Goal: Consume media (video, audio): Consume media (video, audio)

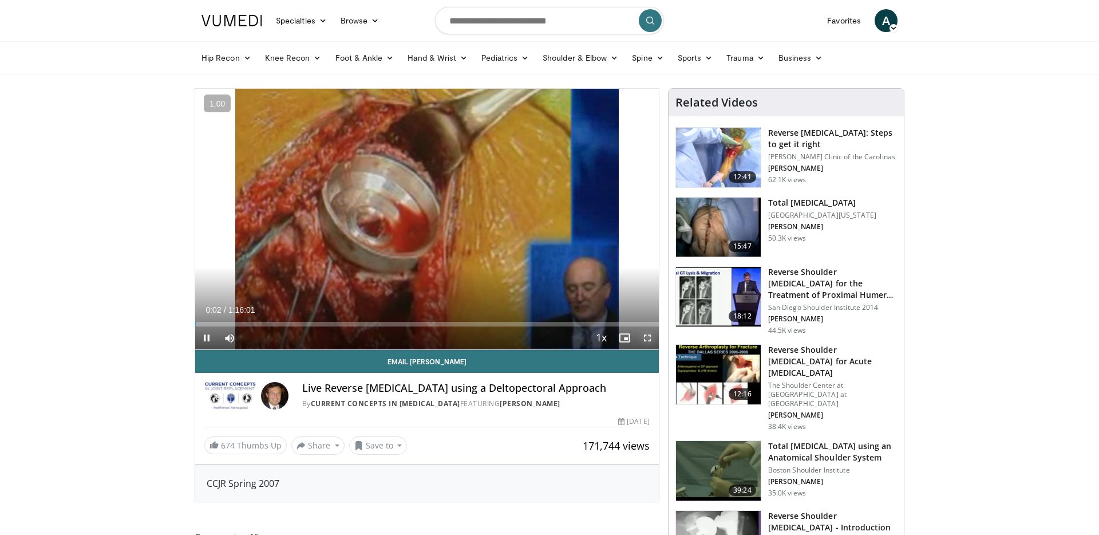
click at [651, 339] on span "Video Player" at bounding box center [647, 337] width 23 height 23
